Goal: Task Accomplishment & Management: Use online tool/utility

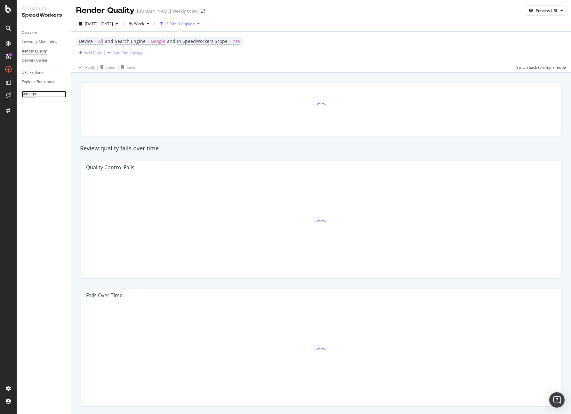
click at [28, 93] on div "Settings" at bounding box center [29, 94] width 14 height 7
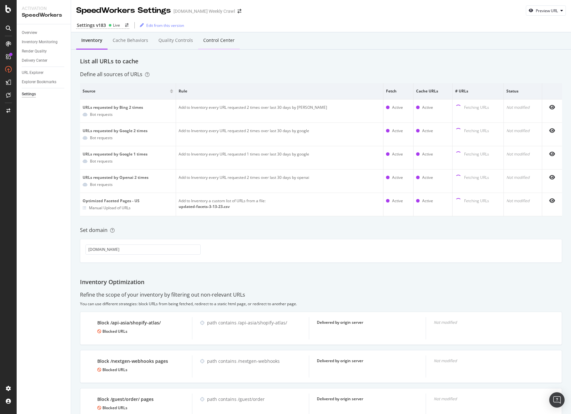
click at [207, 41] on div "Control Center" at bounding box center [218, 40] width 31 height 6
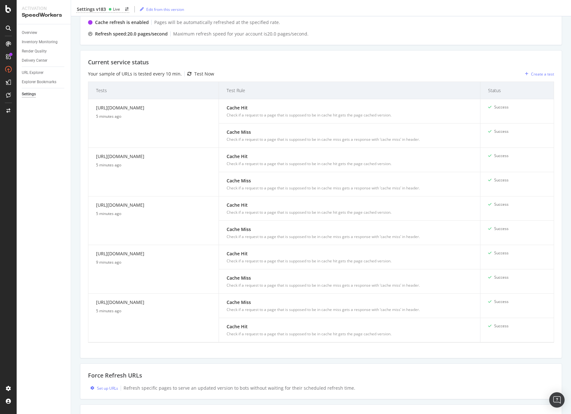
scroll to position [178, 0]
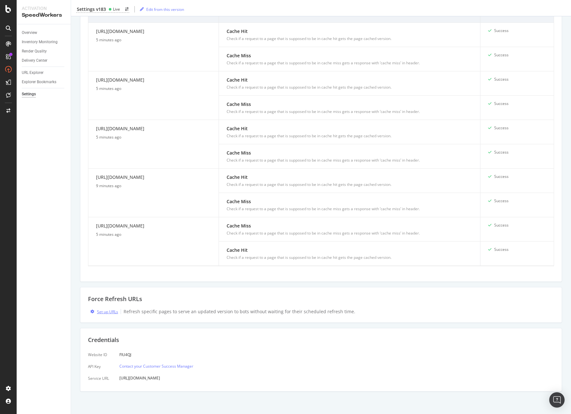
click at [103, 312] on div "Set up URLs" at bounding box center [107, 311] width 21 height 5
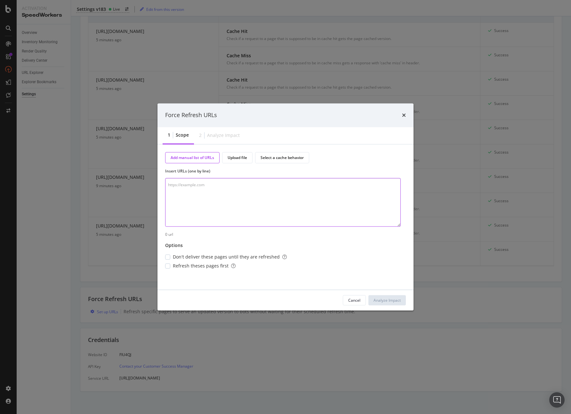
click at [241, 191] on textarea "modal" at bounding box center [283, 202] width 236 height 49
paste textarea "[URL][DOMAIN_NAME]"
type textarea "[URL][DOMAIN_NAME]"
click at [170, 268] on div "modal" at bounding box center [167, 266] width 5 height 5
click at [387, 303] on div "Analyze Impact" at bounding box center [387, 300] width 27 height 5
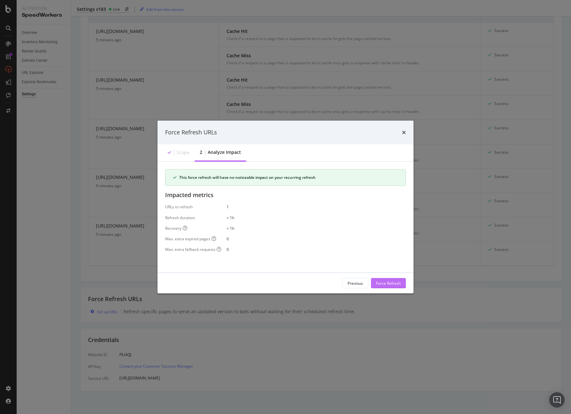
click at [387, 283] on div "Force Refresh" at bounding box center [388, 282] width 25 height 5
